Goal: Transaction & Acquisition: Purchase product/service

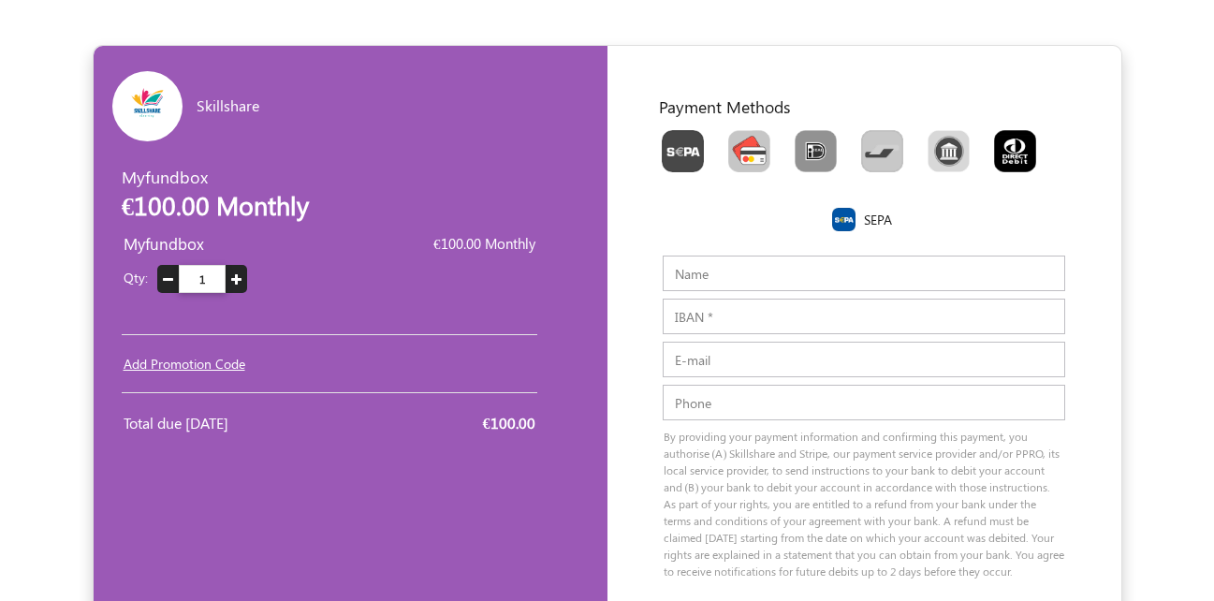
click at [745, 150] on img "Toolbar with button groups" at bounding box center [749, 151] width 42 height 42
click at [740, 142] on input "Toolbar with button groups" at bounding box center [734, 136] width 12 height 12
radio input "true"
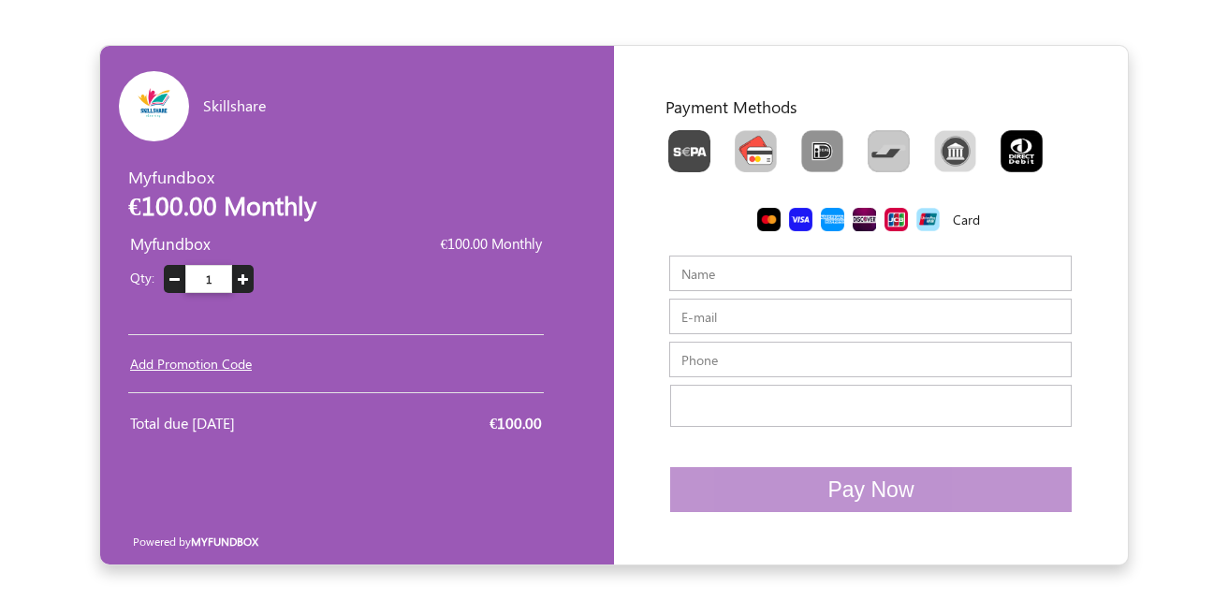
click at [760, 328] on input "E-mail" at bounding box center [870, 317] width 402 height 36
click at [705, 322] on input "rokugeka@forexzig.com" at bounding box center [870, 317] width 402 height 36
paste input "https://subscription.myfundbox.com/OVP.jsf?orgid=1313&projectId=3696&projProdId…"
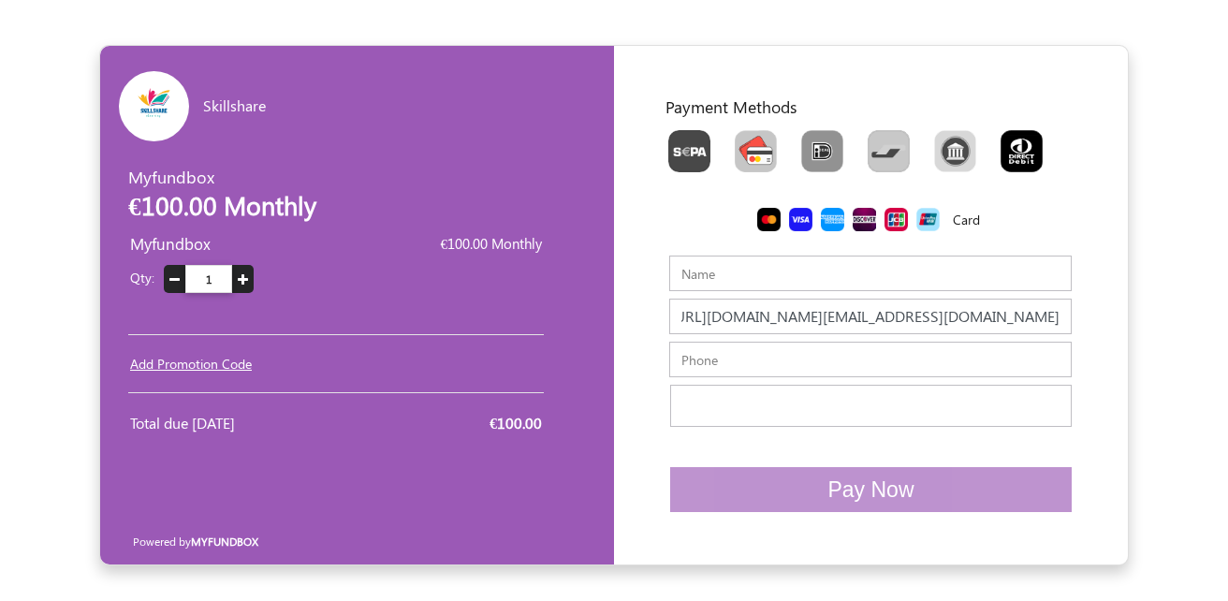
type input "rokugeka@forexzig.com"
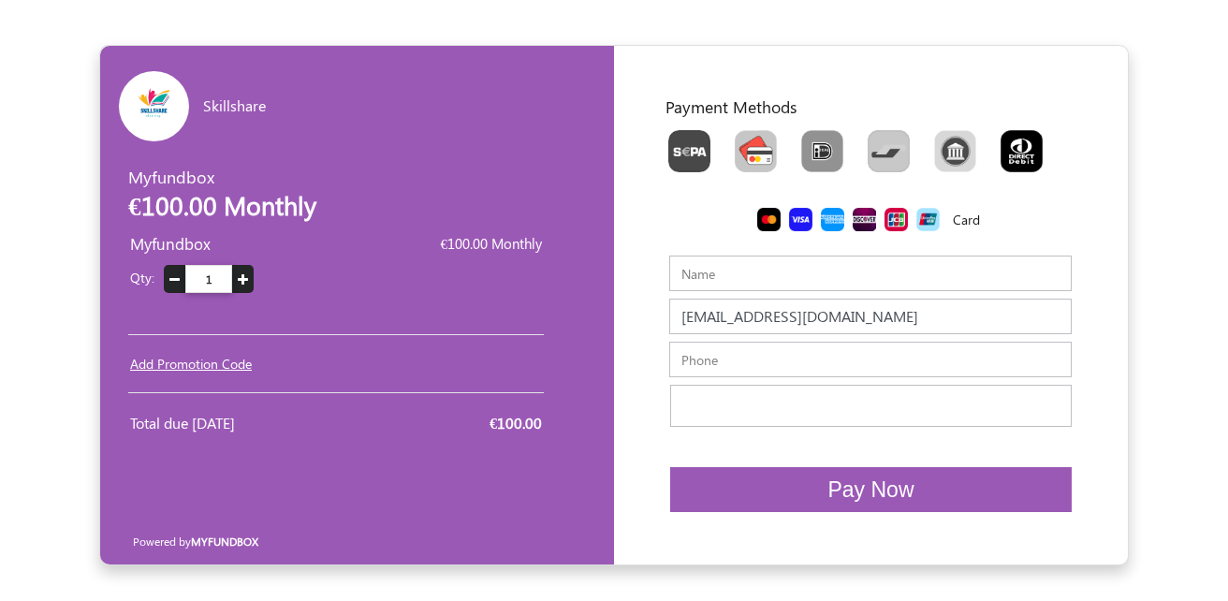
click at [749, 276] on input "Name" at bounding box center [870, 274] width 402 height 36
paste input "rokugeka"
type input "rokugeka"
click at [721, 355] on input "text" at bounding box center [870, 360] width 402 height 36
type input "234234234234"
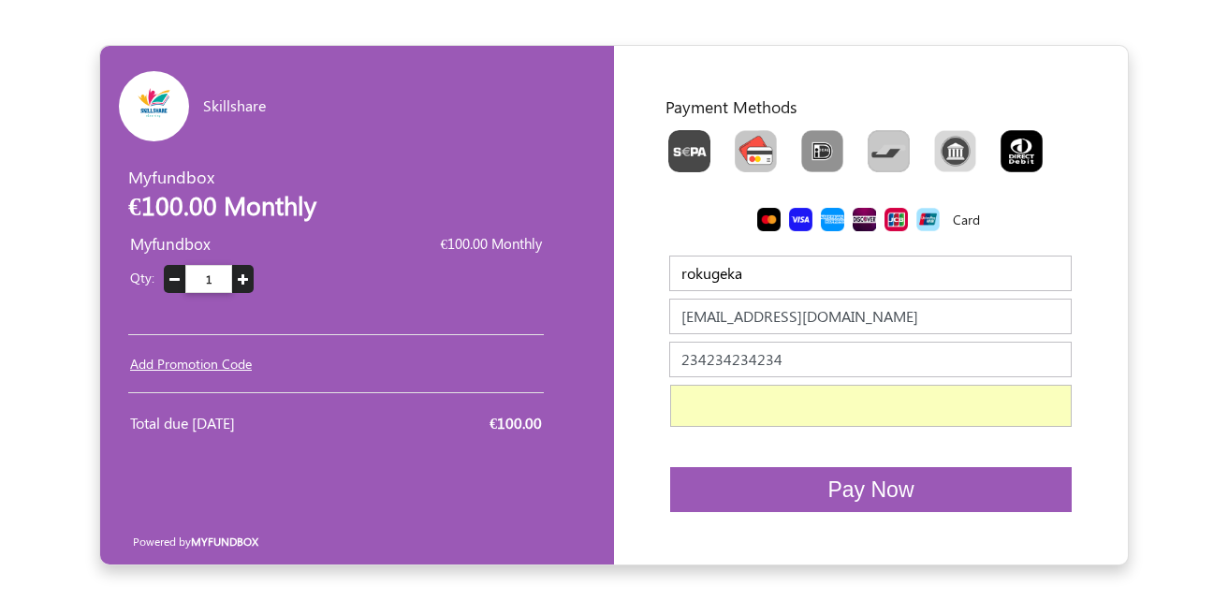
click at [948, 491] on button "Pay Now" at bounding box center [871, 490] width 402 height 46
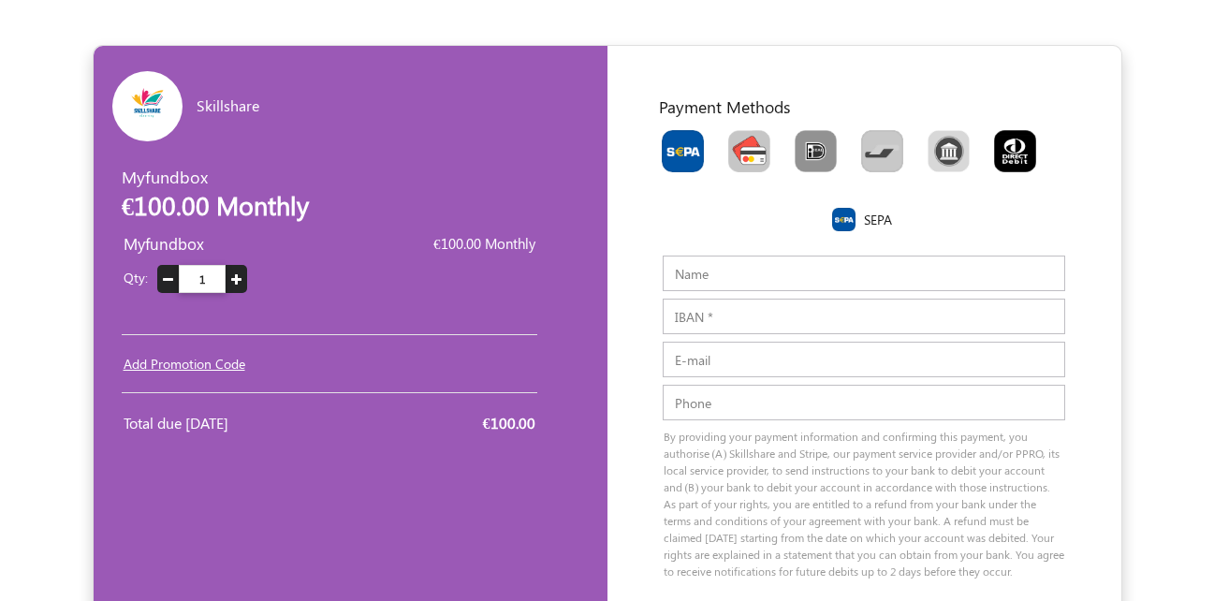
click at [732, 148] on img "Toolbar with button groups" at bounding box center [749, 151] width 42 height 42
click at [732, 142] on input "Toolbar with button groups" at bounding box center [734, 136] width 12 height 12
radio input "true"
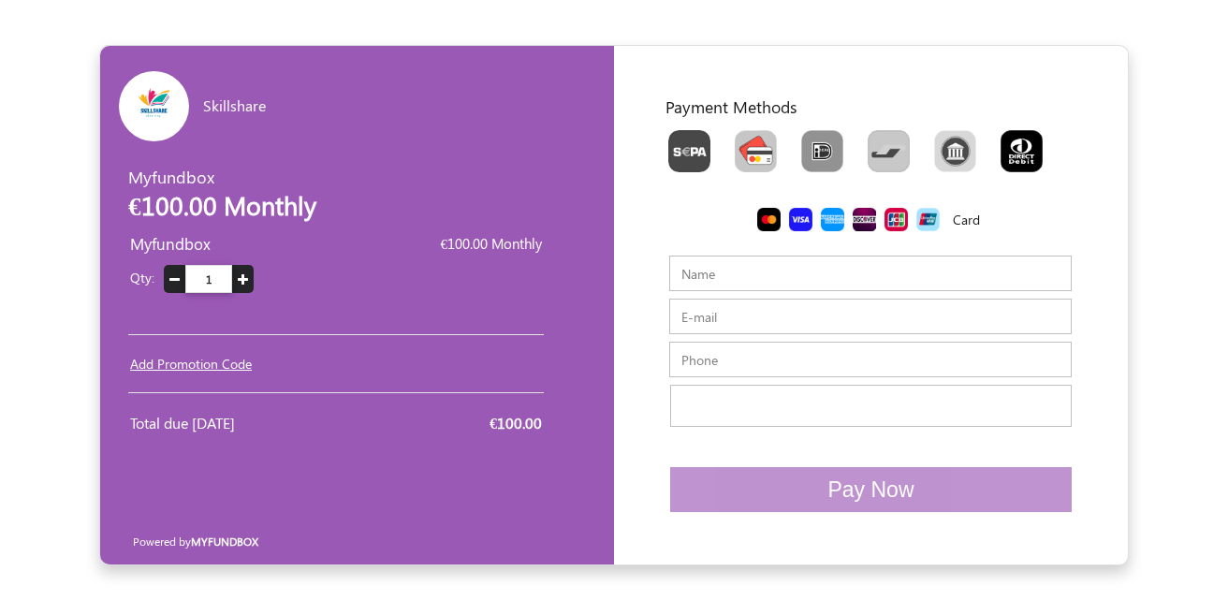
click at [688, 315] on input "E-mail" at bounding box center [870, 317] width 402 height 36
type input "rokugeka@forexzig.com"
click at [710, 316] on input "rokugeka@forexzig.com" at bounding box center [870, 317] width 402 height 36
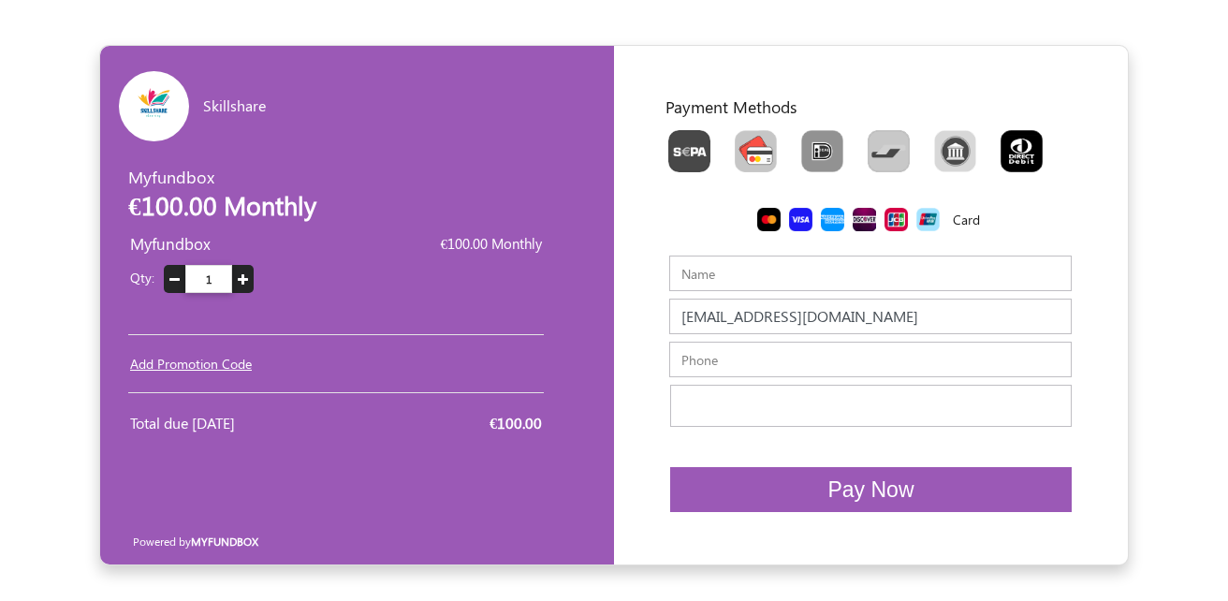
click at [713, 277] on input "Name" at bounding box center [870, 274] width 402 height 36
paste input "rokugeka"
type input "rokugeka"
click at [694, 363] on input "text" at bounding box center [870, 360] width 402 height 36
type input "234234234"
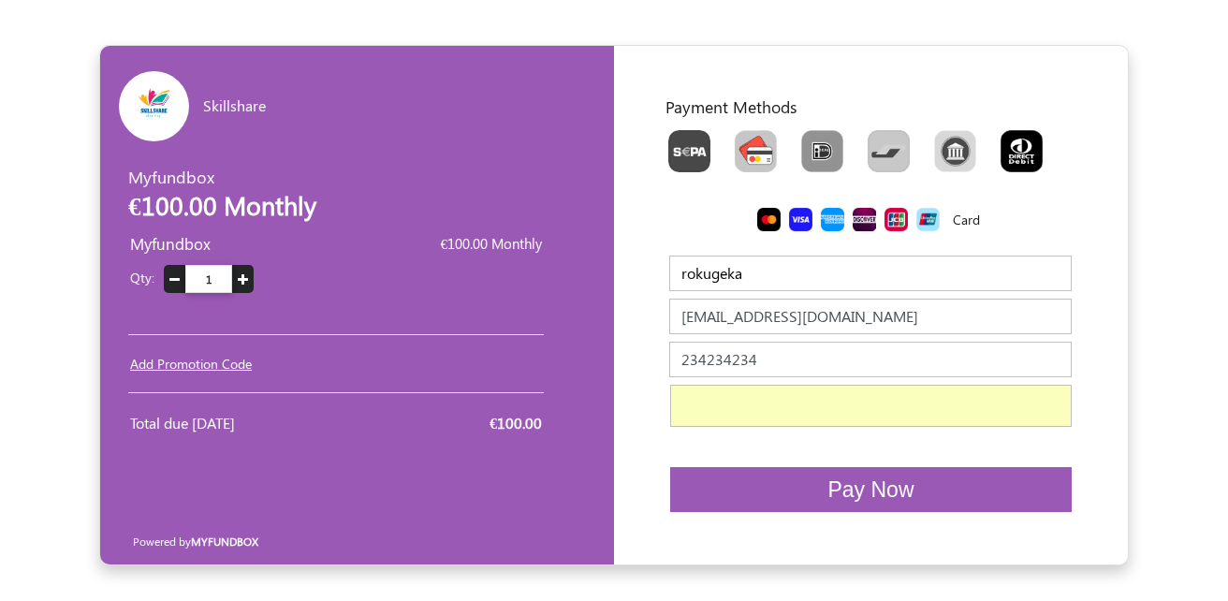
click at [878, 483] on span "Pay Now" at bounding box center [870, 489] width 86 height 24
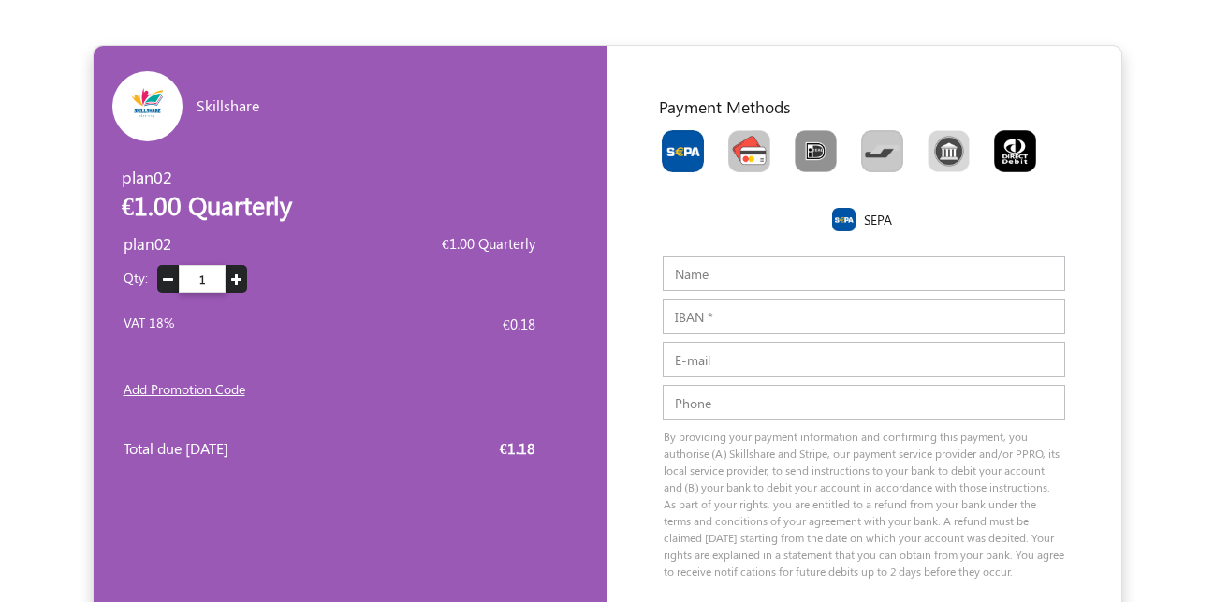
click at [737, 135] on img "Toolbar with button groups" at bounding box center [749, 151] width 42 height 42
click at [737, 135] on input "Toolbar with button groups" at bounding box center [734, 136] width 12 height 12
radio input "true"
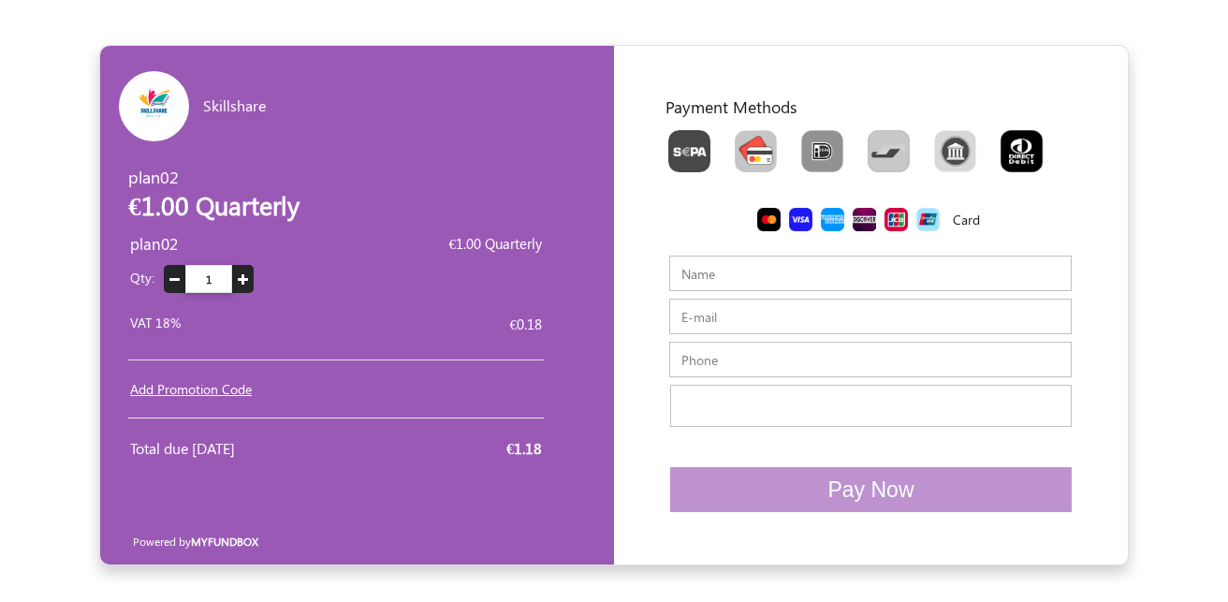
click at [721, 315] on input "E-mail" at bounding box center [870, 317] width 402 height 36
paste input "x870secdng@jkotypc.com"
click at [723, 311] on input "x870secdng@jkotypc.com" at bounding box center [870, 317] width 402 height 36
type input "x870secdng@jkotypc.com"
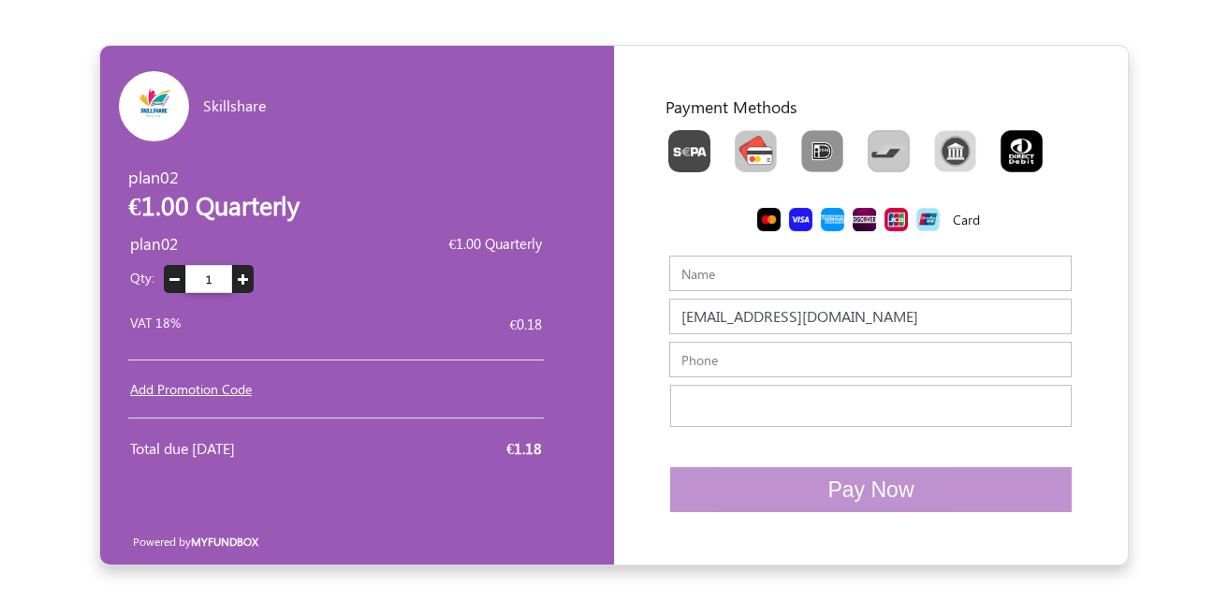
drag, startPoint x: 715, startPoint y: 287, endPoint x: 722, endPoint y: 272, distance: 16.3
click at [715, 287] on input "Name" at bounding box center [870, 274] width 402 height 36
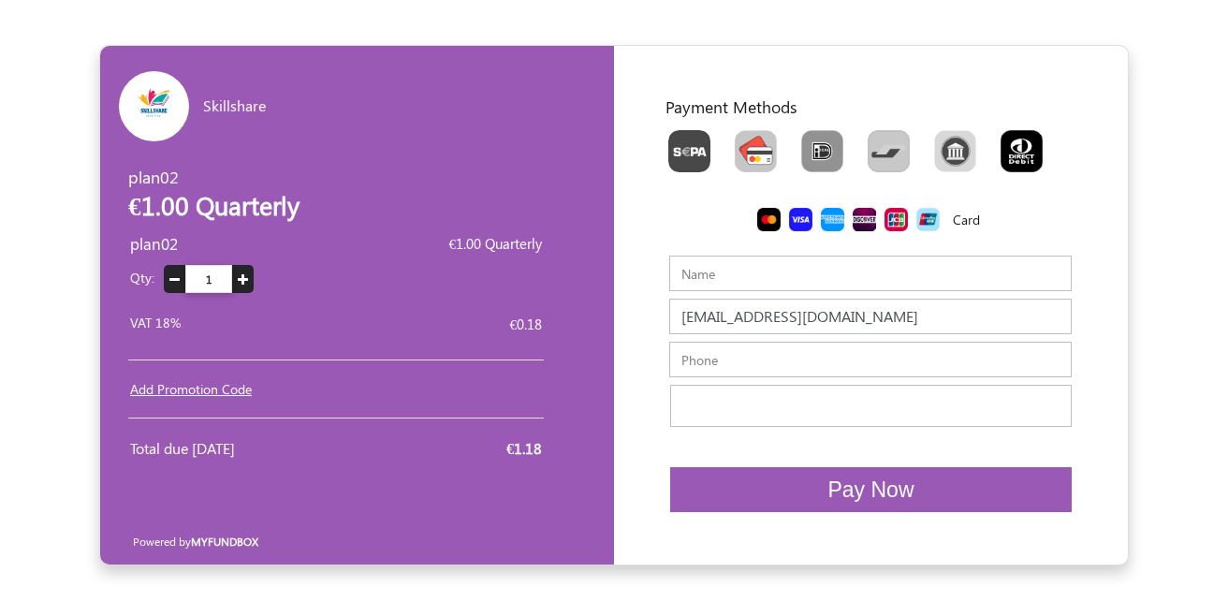
paste input "x870secdng"
type input "x870secdng"
click at [730, 376] on input "text" at bounding box center [870, 360] width 402 height 36
type input "41213212323"
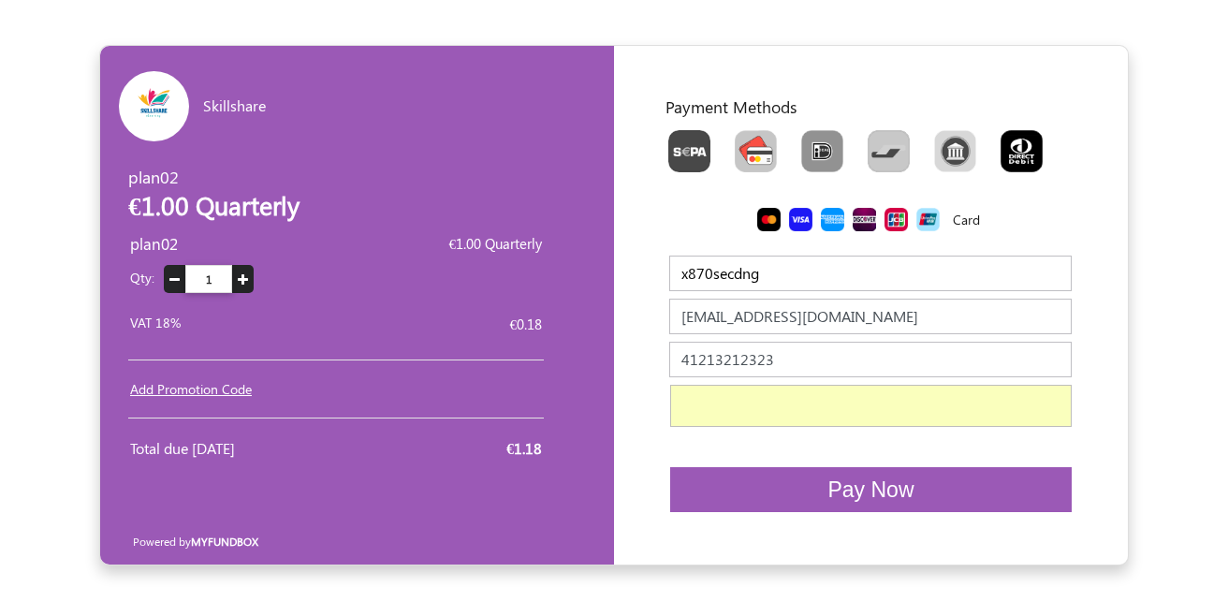
click at [842, 487] on span "Pay Now" at bounding box center [870, 489] width 86 height 24
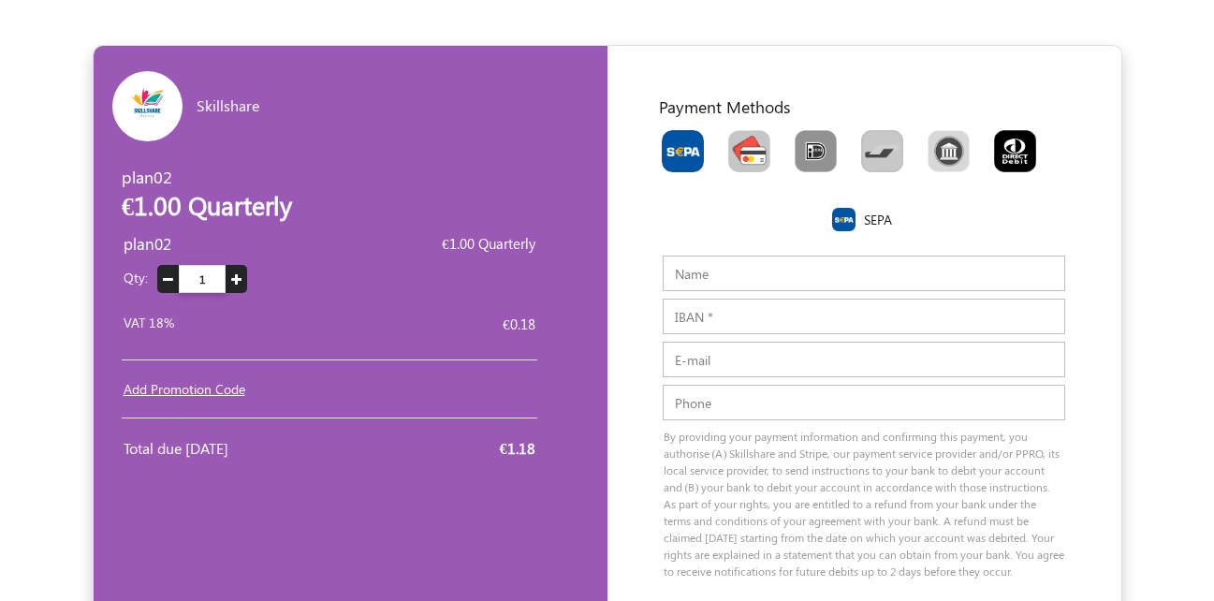
click at [729, 157] on img "Toolbar with button groups" at bounding box center [749, 151] width 42 height 42
click at [729, 142] on input "Toolbar with button groups" at bounding box center [734, 136] width 12 height 12
radio input "true"
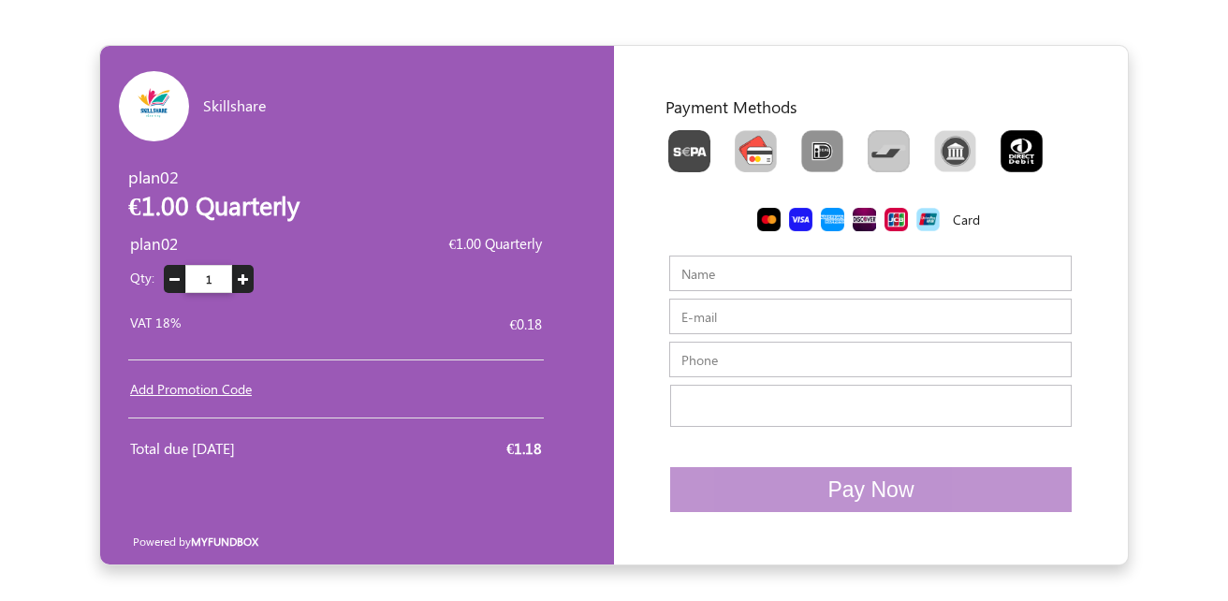
click at [682, 318] on input "E-mail" at bounding box center [870, 317] width 402 height 36
type input "jarycume@forexnews.bg"
click at [700, 314] on input "jarycume@forexnews.bg" at bounding box center [870, 317] width 402 height 36
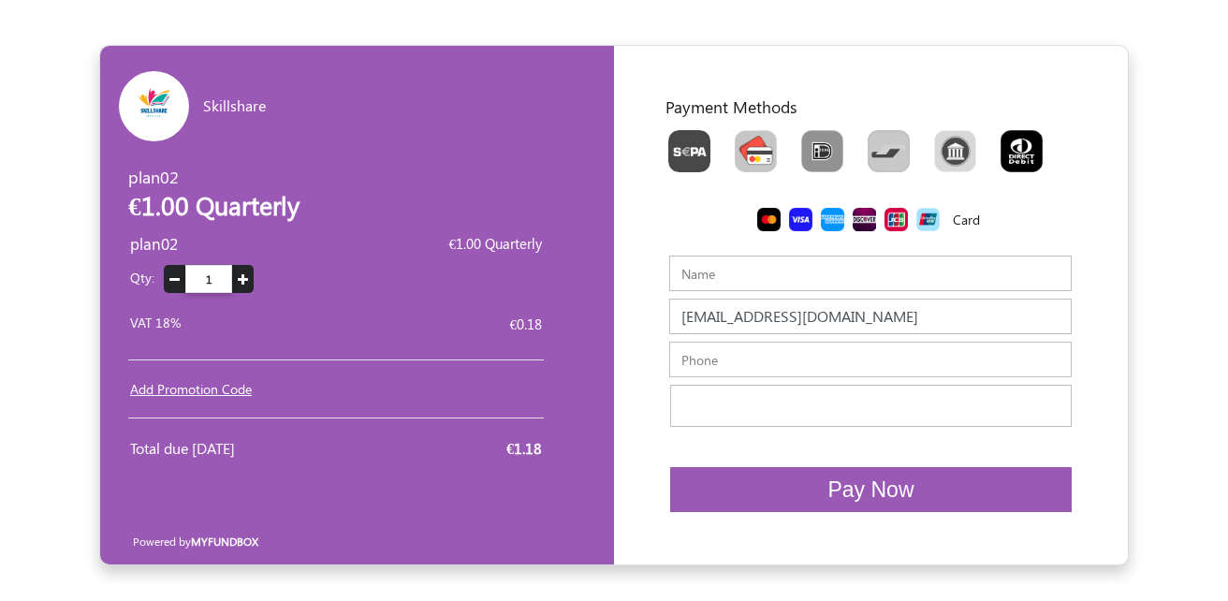
click at [705, 280] on input "Name" at bounding box center [870, 274] width 402 height 36
paste input "jarycume"
type input "jarycume"
click at [712, 343] on input "text" at bounding box center [870, 360] width 402 height 36
type input "234234234234"
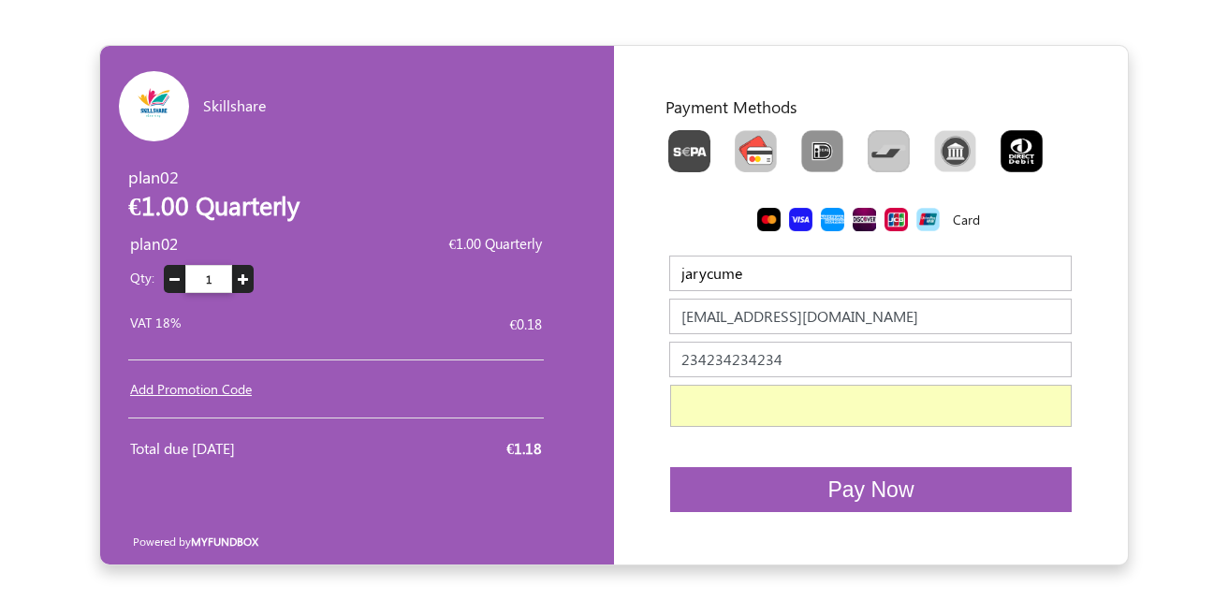
click at [905, 486] on span "Pay Now" at bounding box center [870, 489] width 86 height 24
